Goal: Entertainment & Leisure: Browse casually

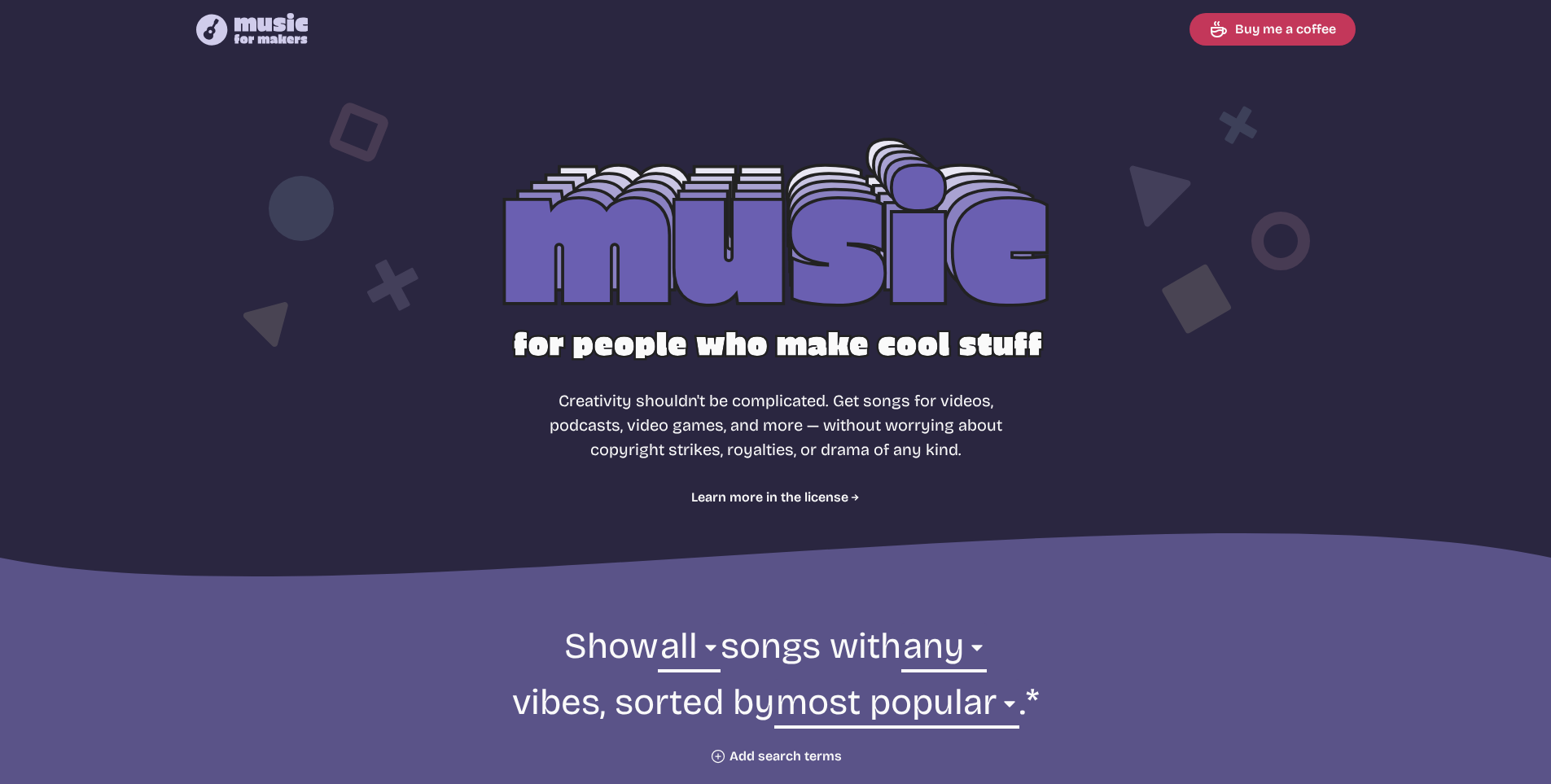
select select "most popular"
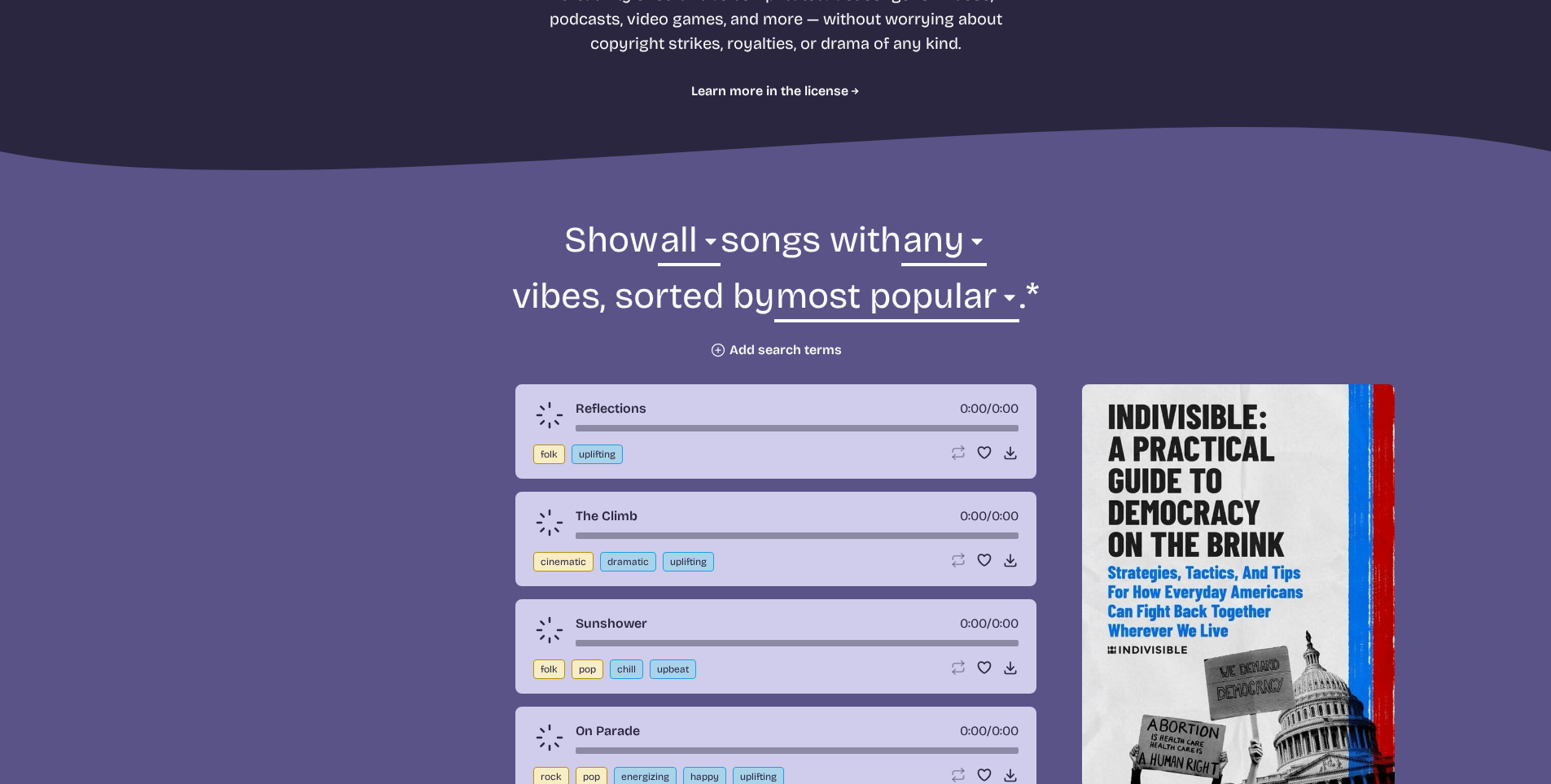
scroll to position [407, 0]
click at [662, 247] on select "all ambient cinematic electronic folk holiday jazz pop rock world" at bounding box center [690, 243] width 62 height 56
drag, startPoint x: 986, startPoint y: 231, endPoint x: 963, endPoint y: 247, distance: 28.0
click at [986, 231] on select "any aggressive chill contemplative dark dramatic easygoing energizing happy ser…" at bounding box center [944, 243] width 86 height 56
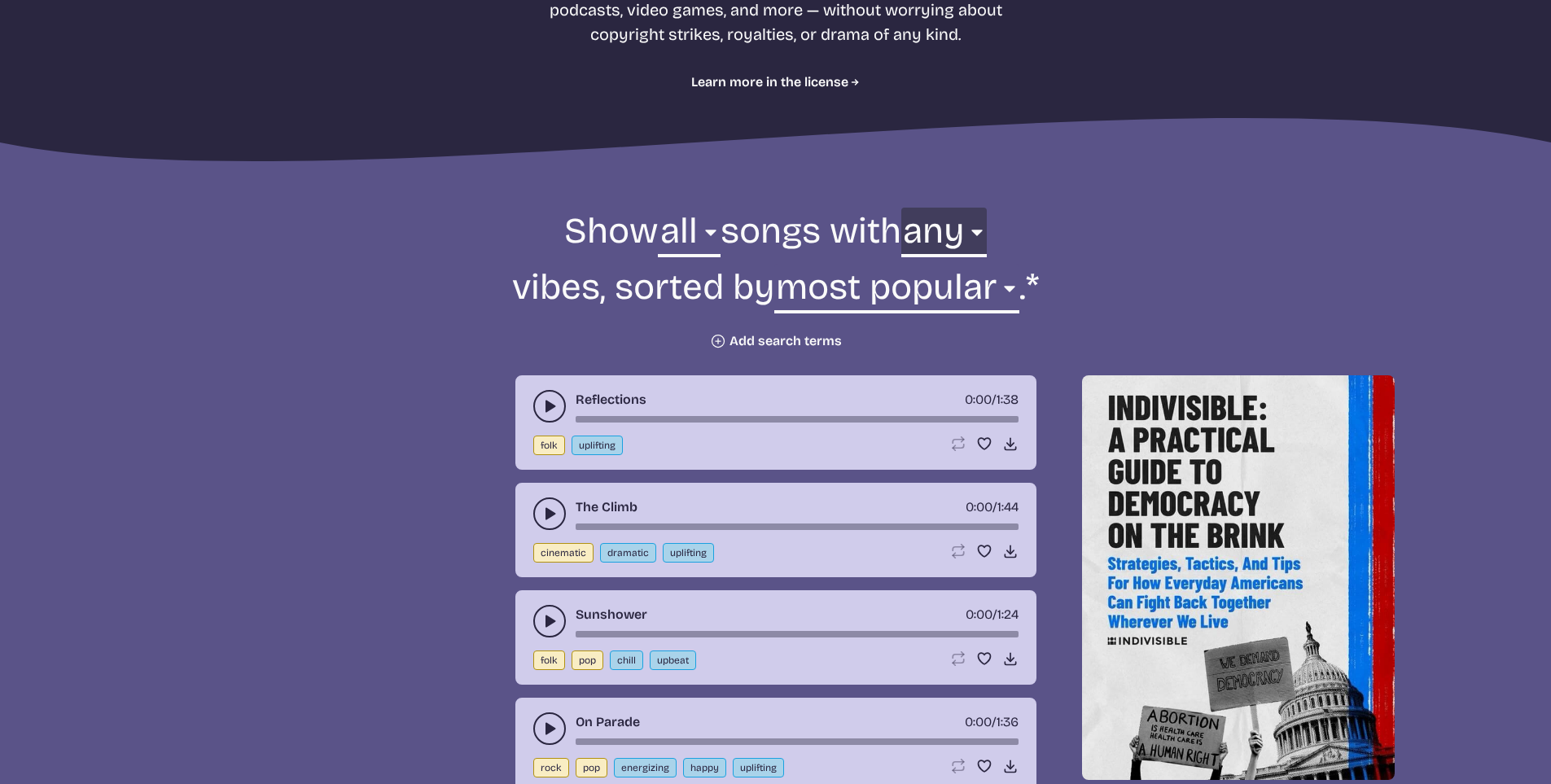
scroll to position [417, 0]
click at [554, 401] on icon "play-pause toggle" at bounding box center [549, 405] width 16 height 16
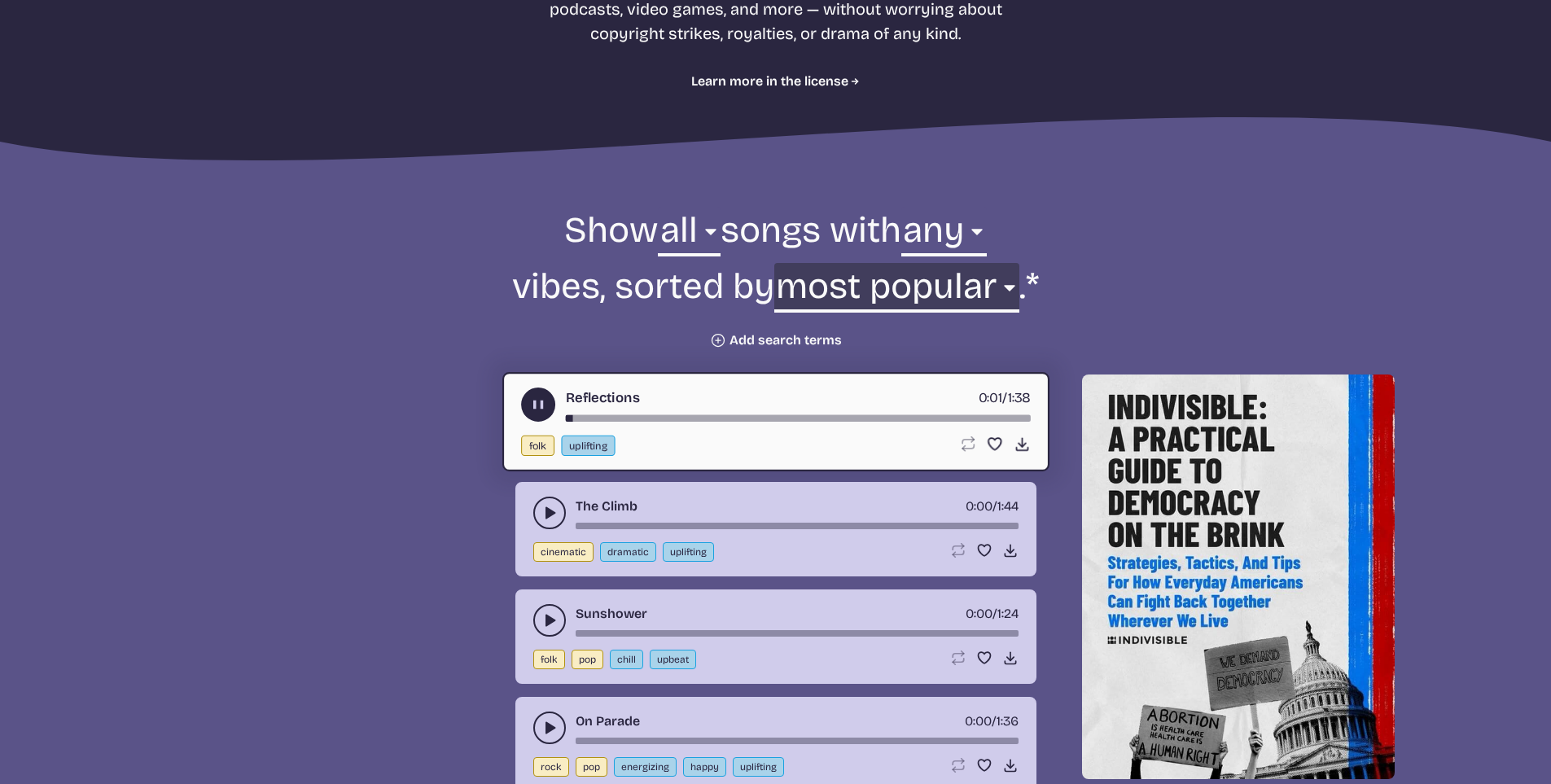
click at [919, 290] on select "newest oldest most popular least popular name" at bounding box center [896, 290] width 245 height 56
click at [412, 275] on form "Show all ambient cinematic electronic folk holiday jazz pop rock world all song…" at bounding box center [776, 278] width 886 height 142
click at [529, 401] on icon "play-pause toggle" at bounding box center [537, 405] width 17 height 17
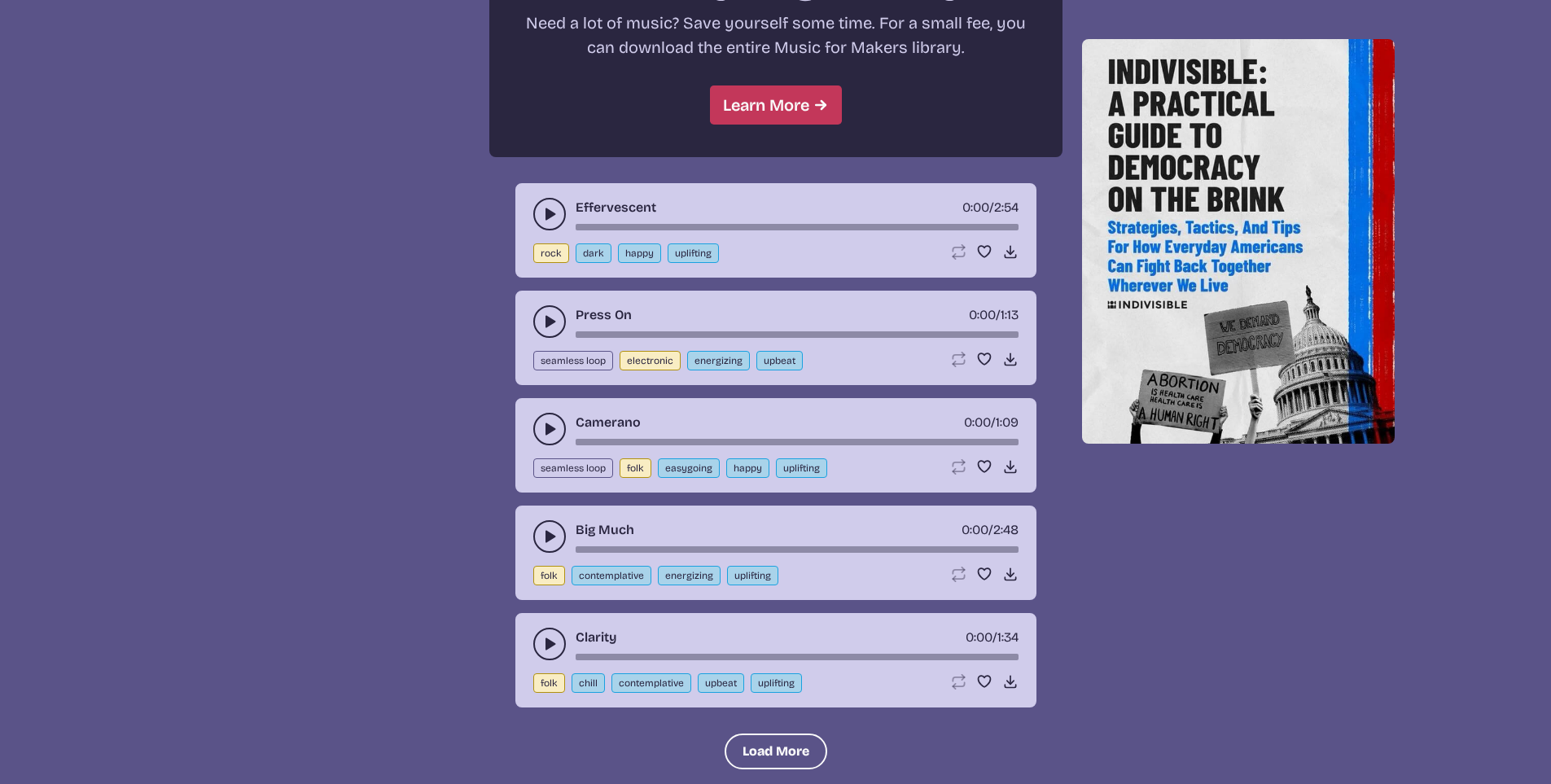
scroll to position [1556, 0]
click at [552, 314] on icon "play-pause toggle" at bounding box center [549, 320] width 16 height 16
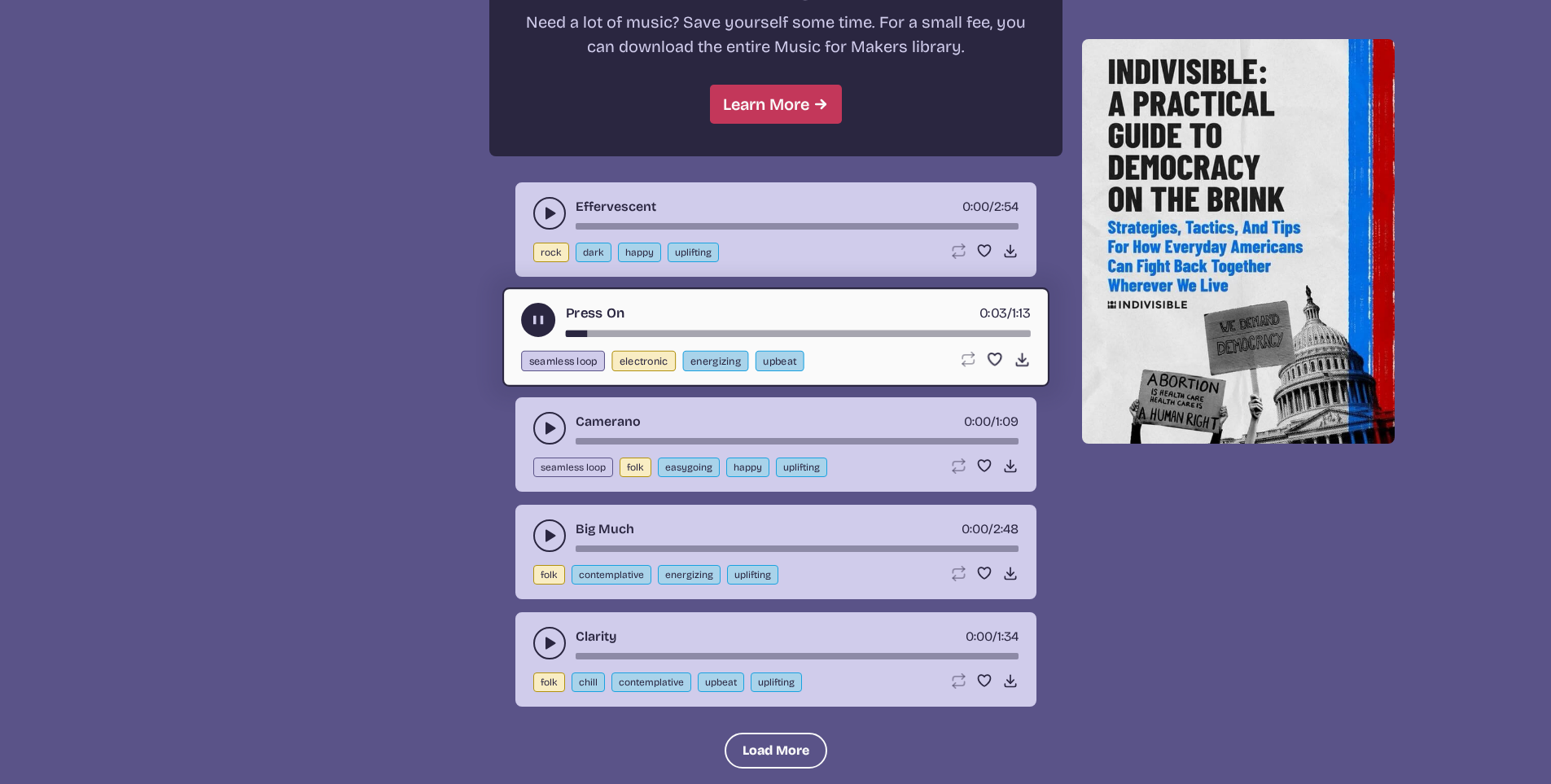
click at [541, 428] on icon "play-pause toggle" at bounding box center [549, 428] width 16 height 16
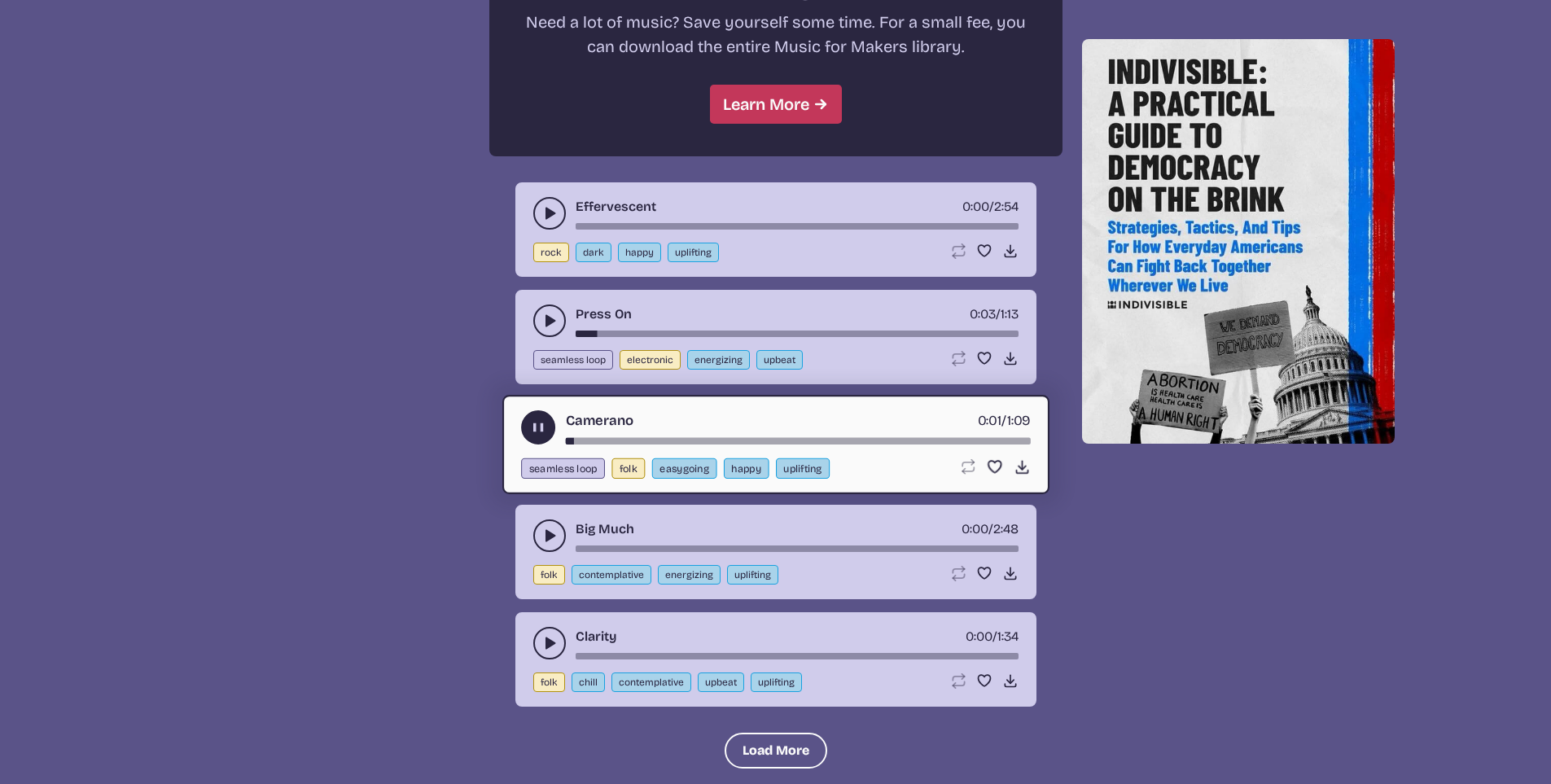
click at [536, 429] on use "play-pause toggle" at bounding box center [537, 428] width 17 height 17
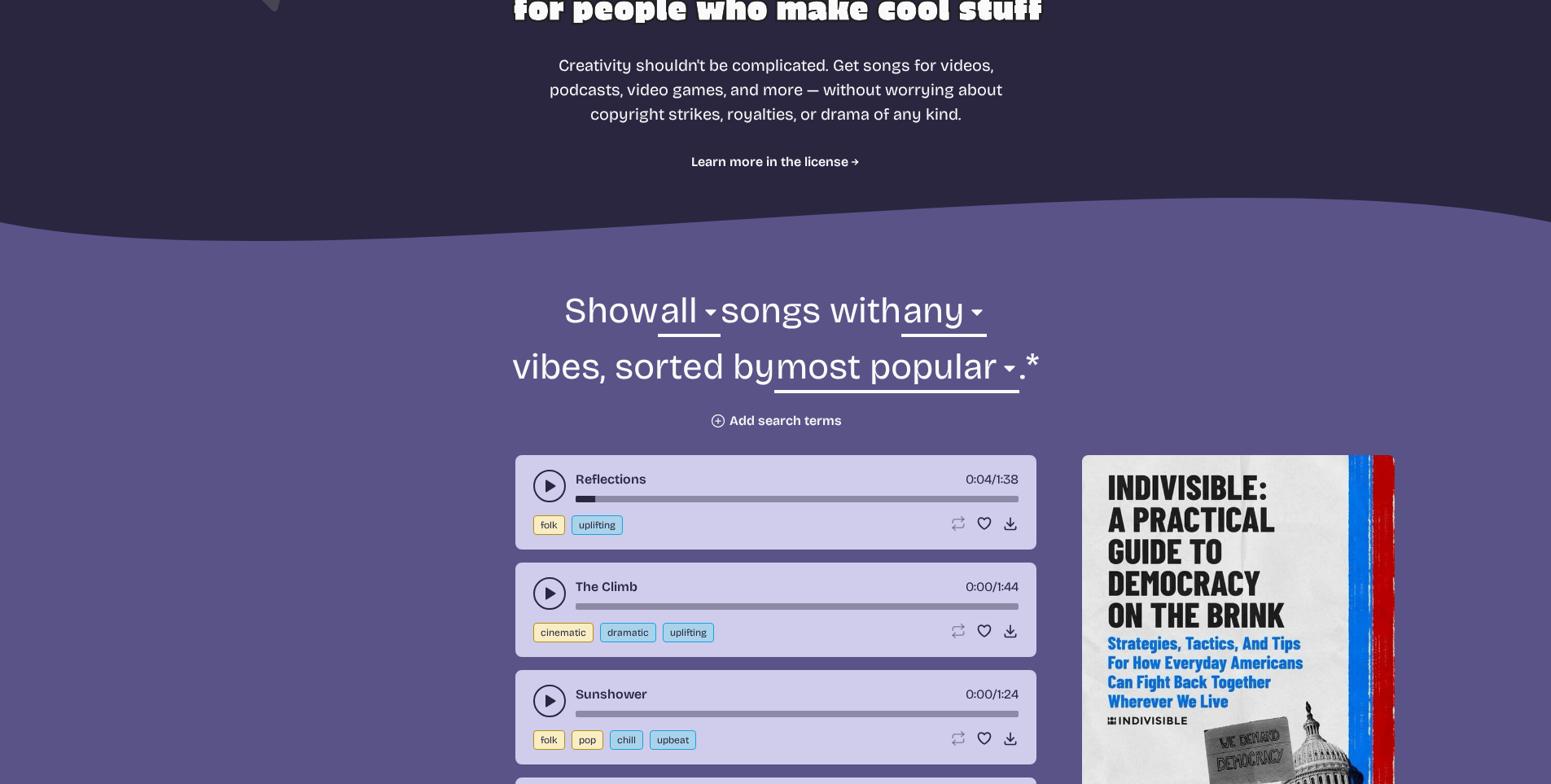
scroll to position [334, 0]
click at [750, 424] on button "Plus icon Add search terms" at bounding box center [776, 421] width 132 height 16
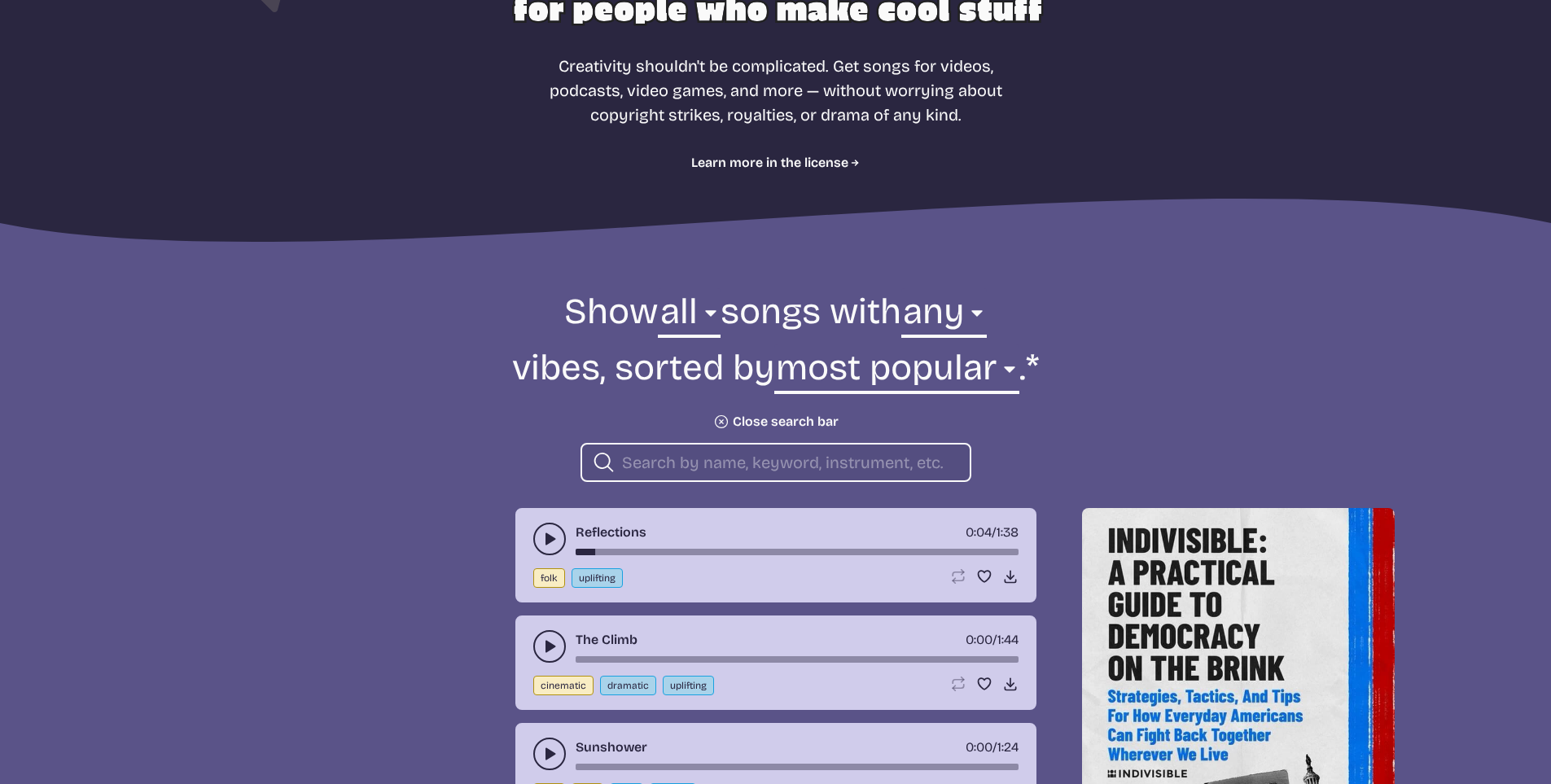
click at [656, 460] on input "search" at bounding box center [790, 462] width 334 height 21
type input "intro"
click at [546, 535] on use "play-pause toggle" at bounding box center [549, 538] width 16 height 16
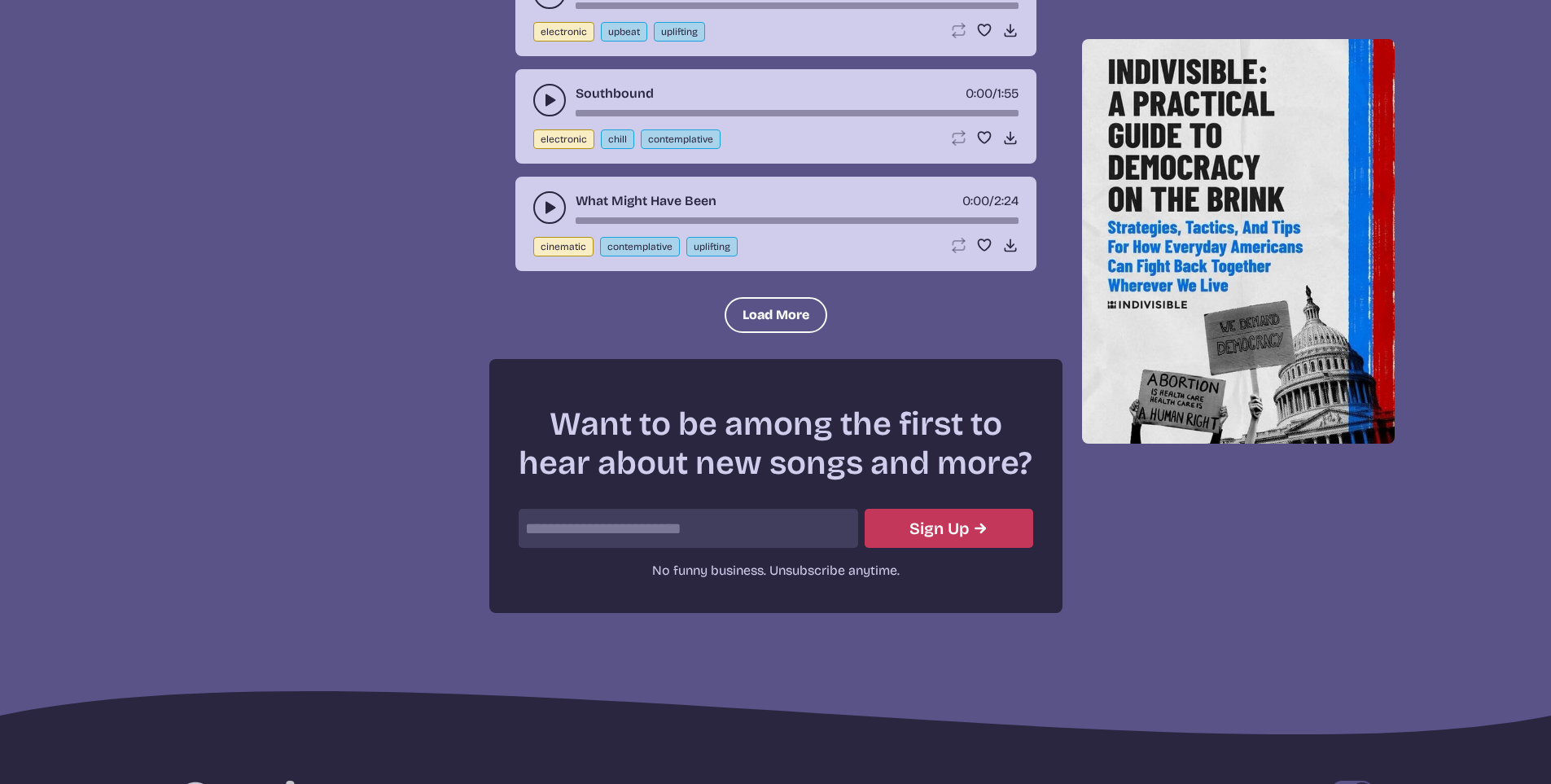
scroll to position [2044, 0]
click at [546, 244] on button "cinematic" at bounding box center [564, 246] width 60 height 20
select select "cinematic"
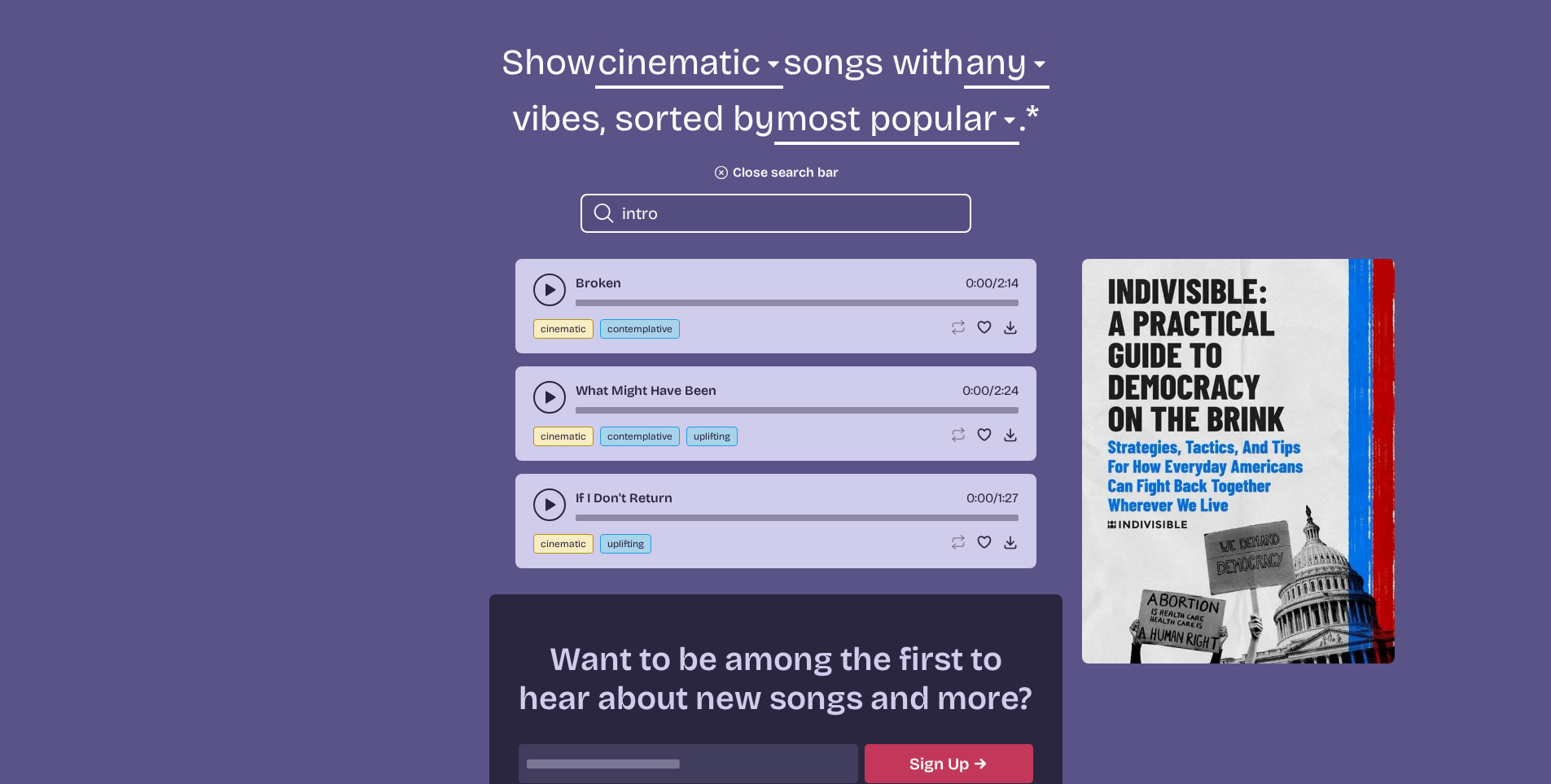
click at [544, 511] on icon "play-pause toggle" at bounding box center [549, 504] width 16 height 16
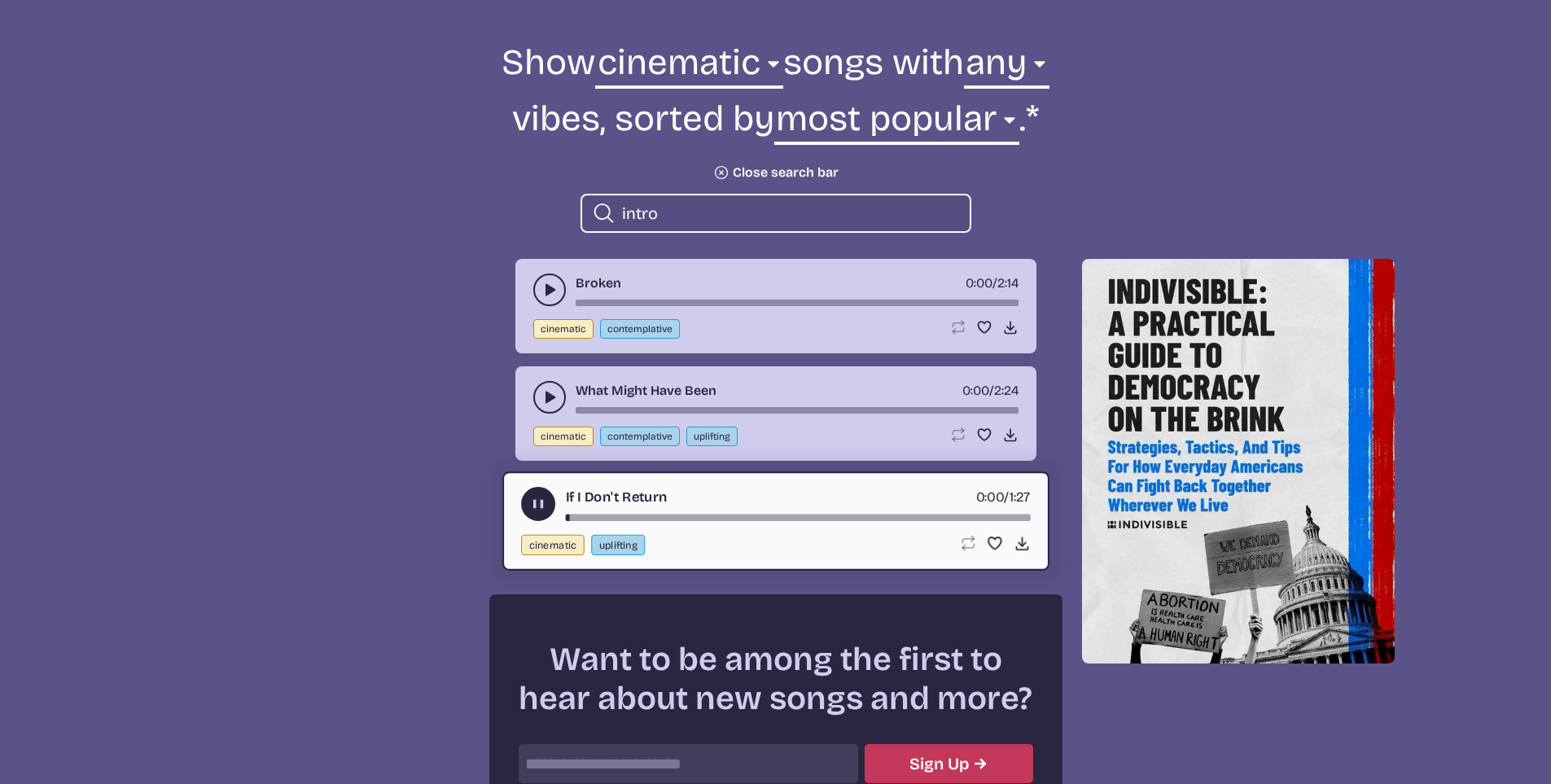
click at [557, 393] on icon "play-pause toggle" at bounding box center [549, 397] width 16 height 16
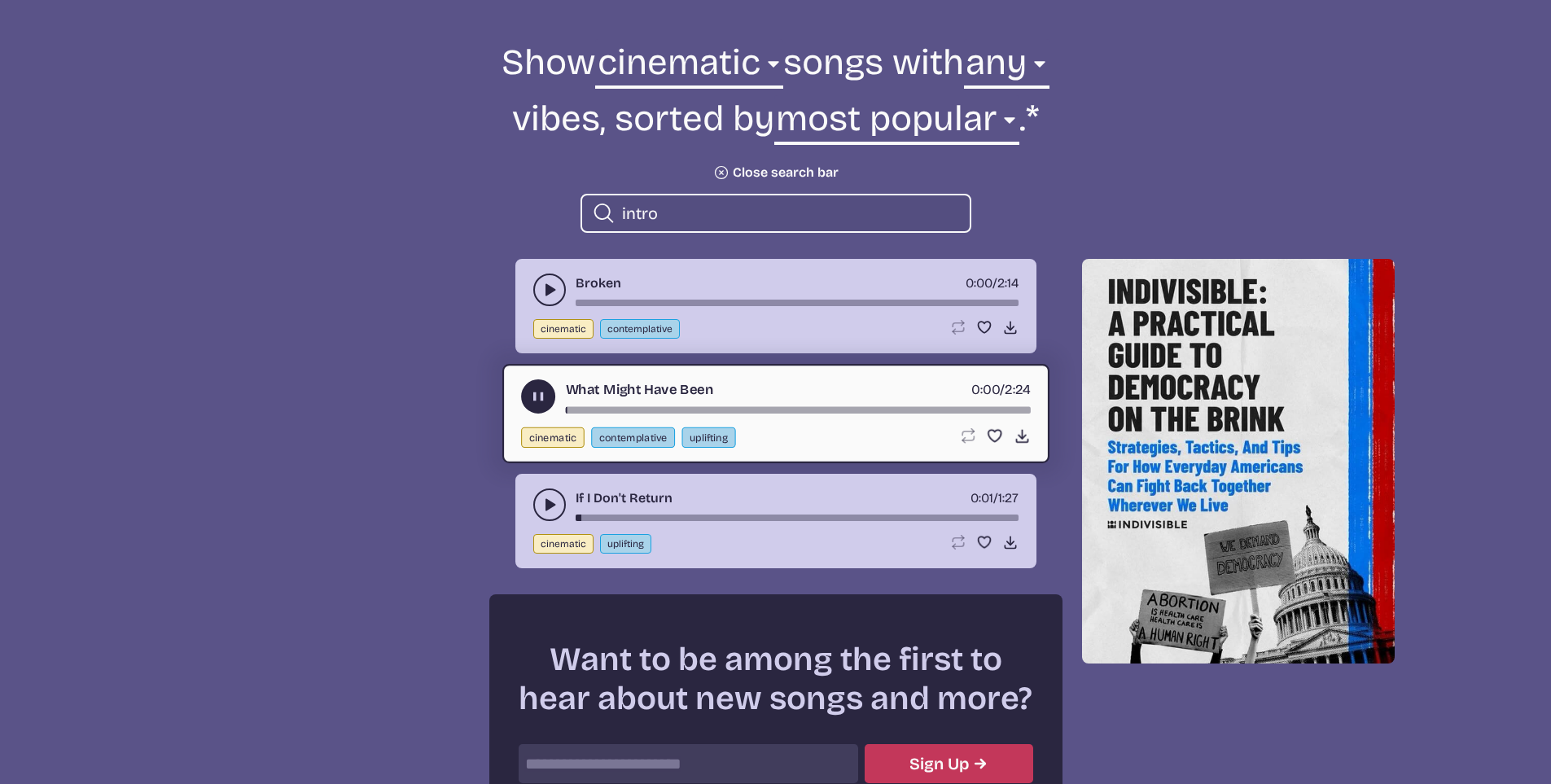
click at [558, 292] on button "play-pause toggle" at bounding box center [550, 290] width 32 height 32
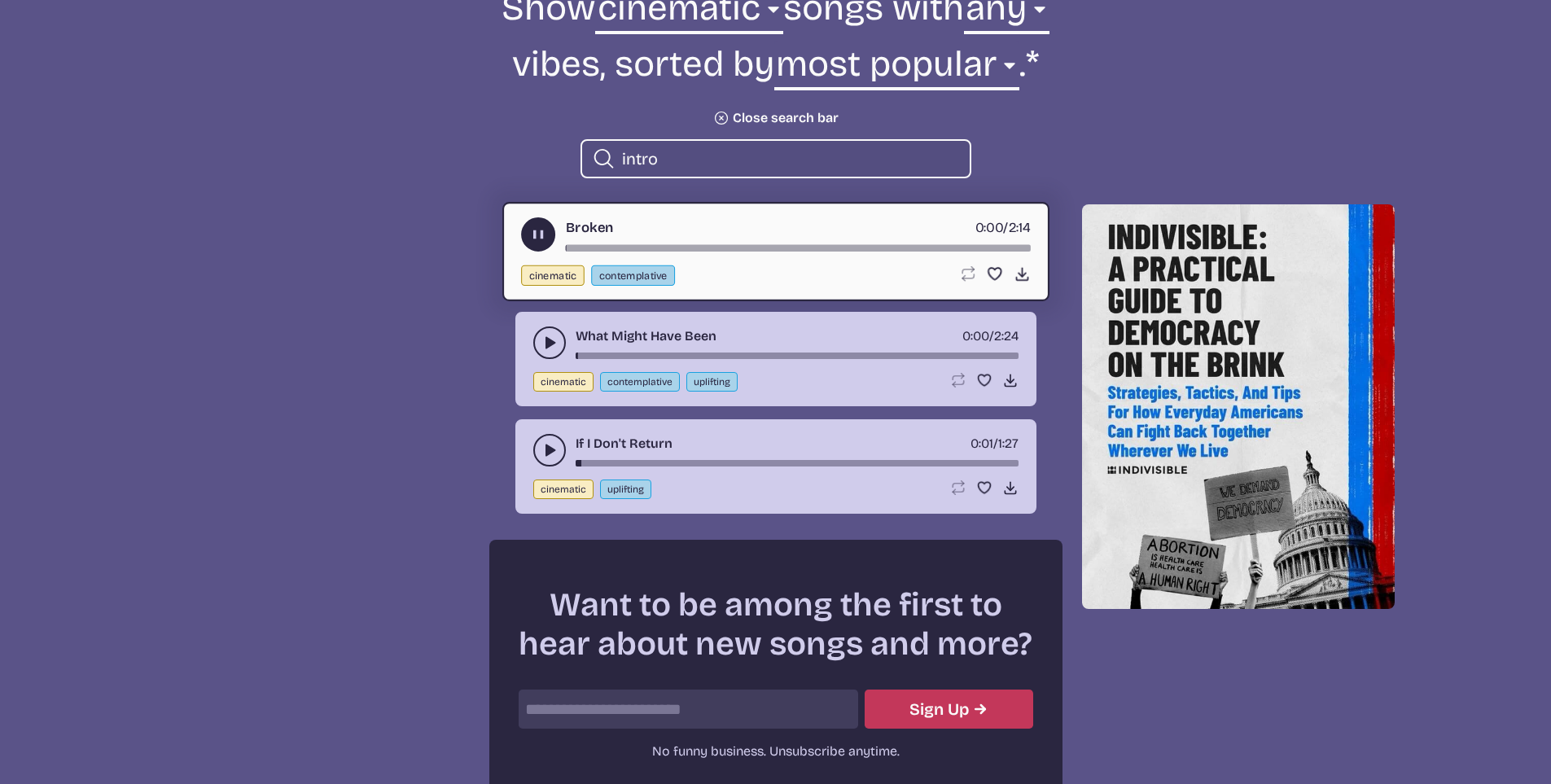
scroll to position [963, 0]
